Goal: Information Seeking & Learning: Learn about a topic

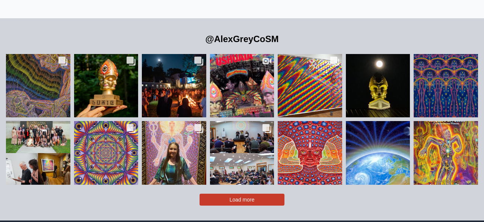
scroll to position [1503, 0]
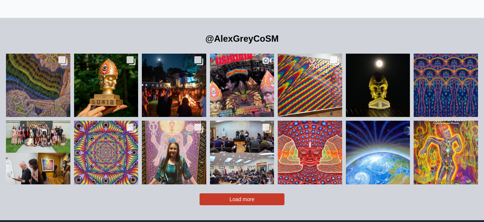
click at [250, 196] on span "Load more" at bounding box center [242, 199] width 25 height 6
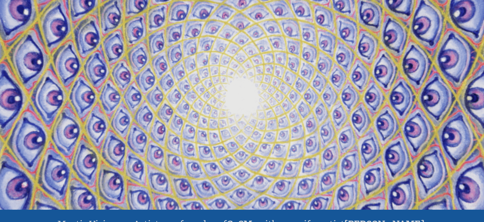
scroll to position [0, 0]
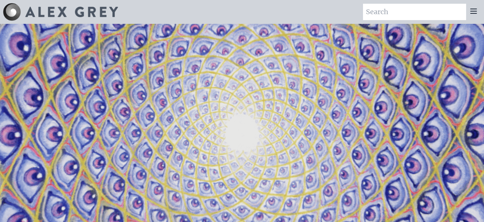
click at [374, 14] on input "search" at bounding box center [414, 12] width 103 height 16
type input "birth"
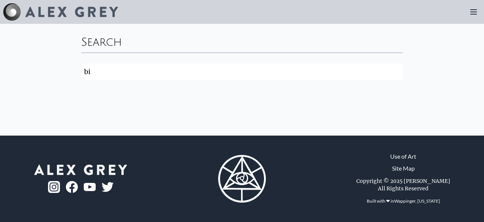
type input "b"
click at [23, 8] on div at bounding box center [69, 12] width 97 height 10
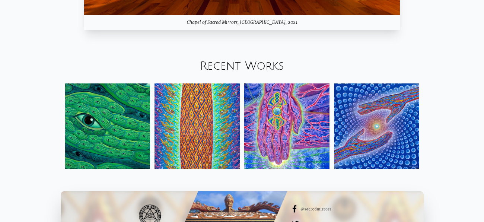
scroll to position [742, 0]
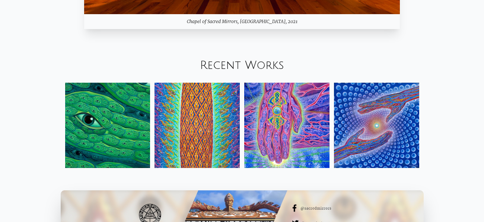
click at [393, 150] on img at bounding box center [376, 125] width 85 height 85
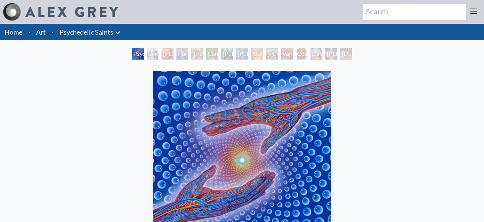
click at [325, 52] on div "[PERSON_NAME]" at bounding box center [331, 54] width 12 height 12
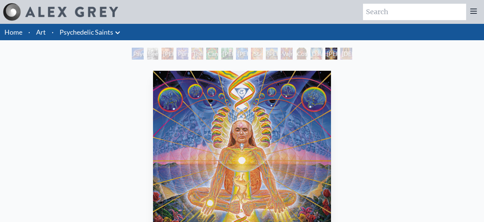
click at [346, 55] on div "Namaste" at bounding box center [346, 54] width 12 height 12
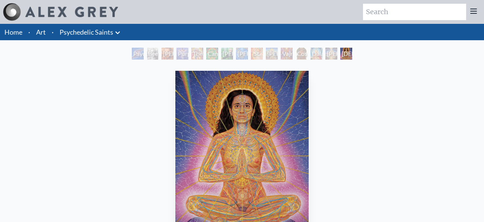
click at [135, 51] on div "Psychedelic Healing" at bounding box center [138, 54] width 12 height 12
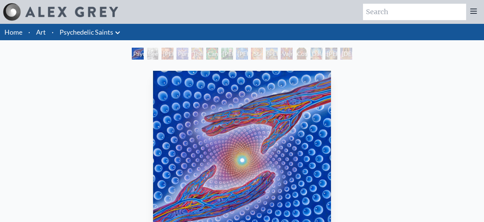
click at [173, 54] on div "Stanislav Grof M.D., Cartographer of Consciousness" at bounding box center [168, 54] width 12 height 12
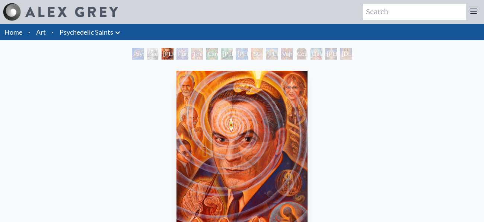
click at [242, 51] on div "Albert Hofmann & the New Eleusis" at bounding box center [242, 54] width 12 height 12
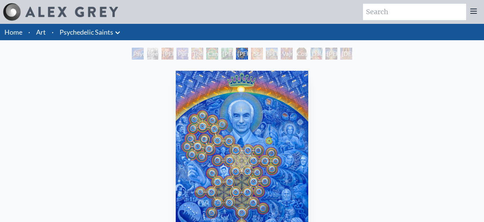
click at [293, 49] on div "Vajra Guru" at bounding box center [287, 54] width 12 height 12
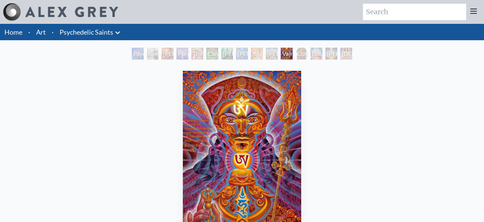
click at [253, 54] on div "St. Albert & The LSD Revelation Revolution" at bounding box center [257, 54] width 12 height 12
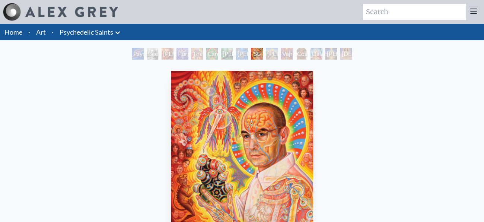
click at [47, 32] on li "Art" at bounding box center [41, 32] width 16 height 16
click at [45, 32] on link "Art" at bounding box center [41, 32] width 10 height 10
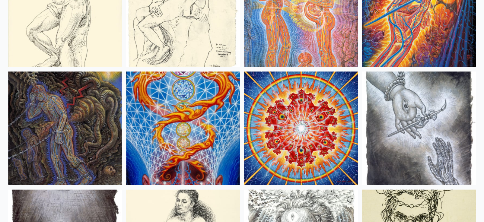
scroll to position [5792, 0]
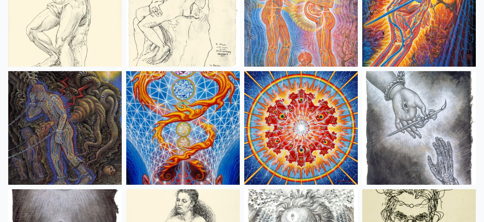
click at [273, 51] on img at bounding box center [301, 10] width 114 height 114
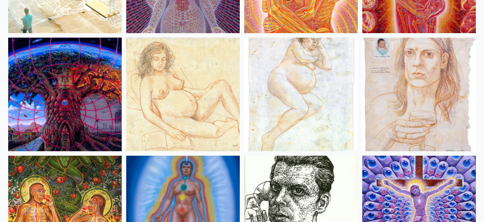
scroll to position [7243, 0]
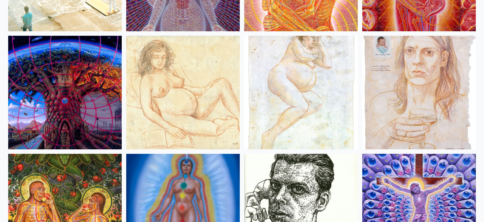
click at [161, 77] on img at bounding box center [183, 93] width 114 height 114
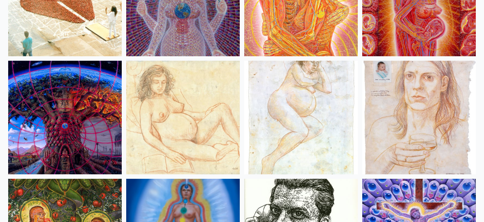
scroll to position [7218, 0]
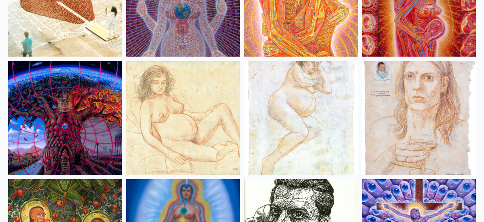
click at [318, 115] on img at bounding box center [301, 118] width 114 height 114
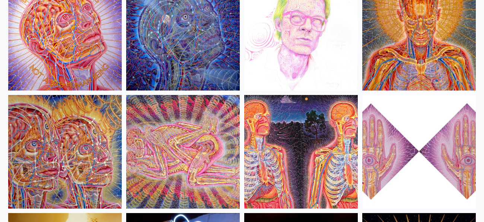
scroll to position [8246, 0]
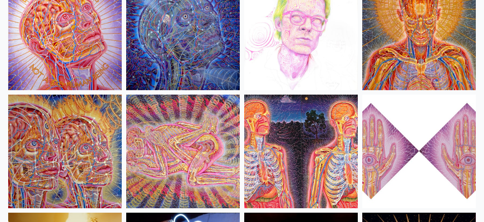
click at [179, 154] on img at bounding box center [183, 152] width 114 height 114
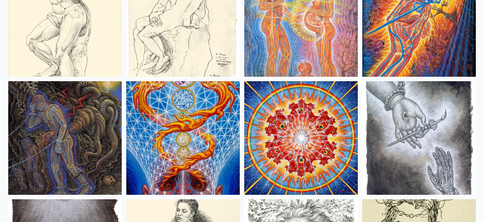
scroll to position [5783, 0]
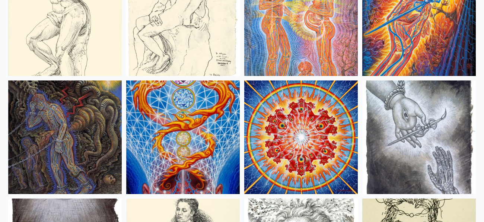
click at [286, 29] on img at bounding box center [301, 19] width 114 height 114
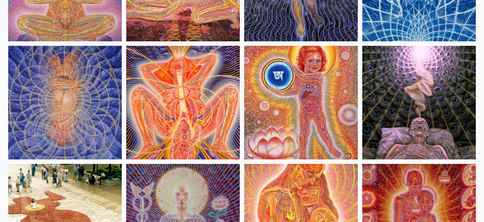
scroll to position [6998, 0]
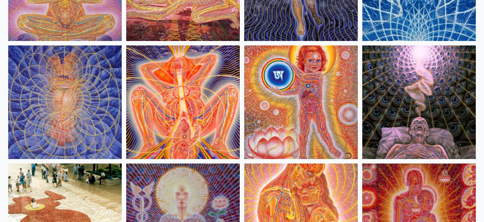
click at [144, 89] on img at bounding box center [183, 102] width 114 height 114
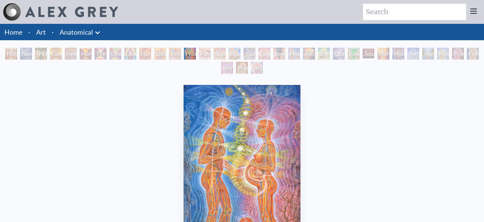
click at [147, 54] on div "Nursing" at bounding box center [145, 54] width 12 height 12
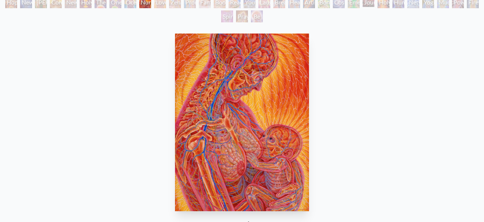
scroll to position [55, 0]
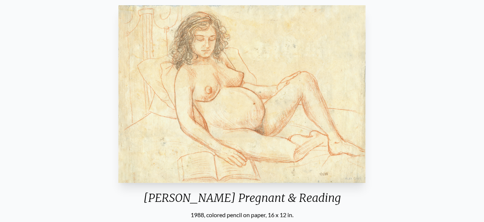
scroll to position [95, 0]
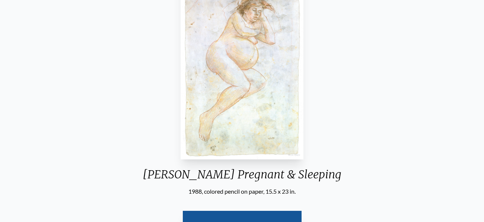
scroll to position [118, 0]
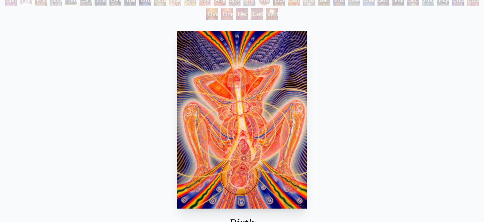
scroll to position [97, 0]
